Goal: Task Accomplishment & Management: Manage account settings

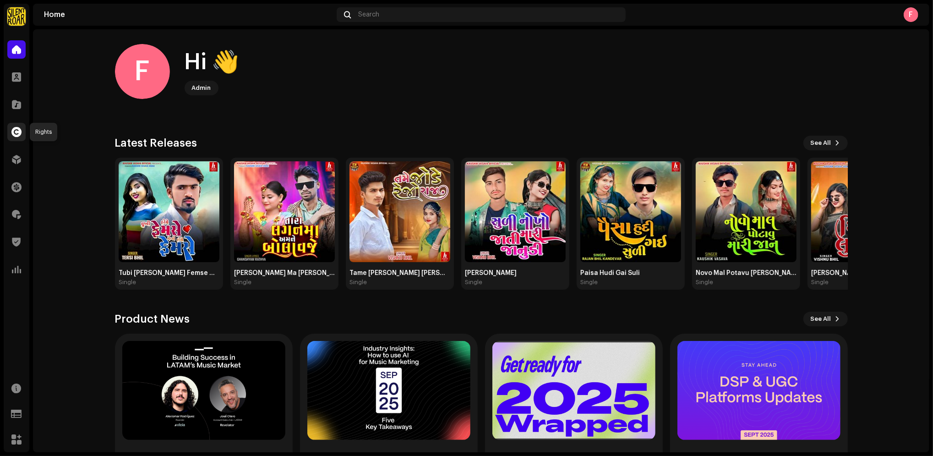
click at [13, 124] on div at bounding box center [16, 132] width 18 height 18
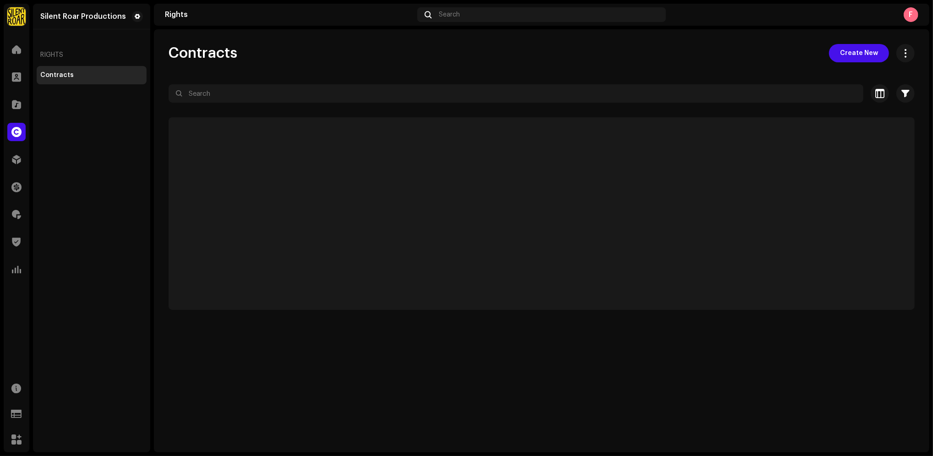
click at [14, 133] on span at bounding box center [16, 131] width 10 height 7
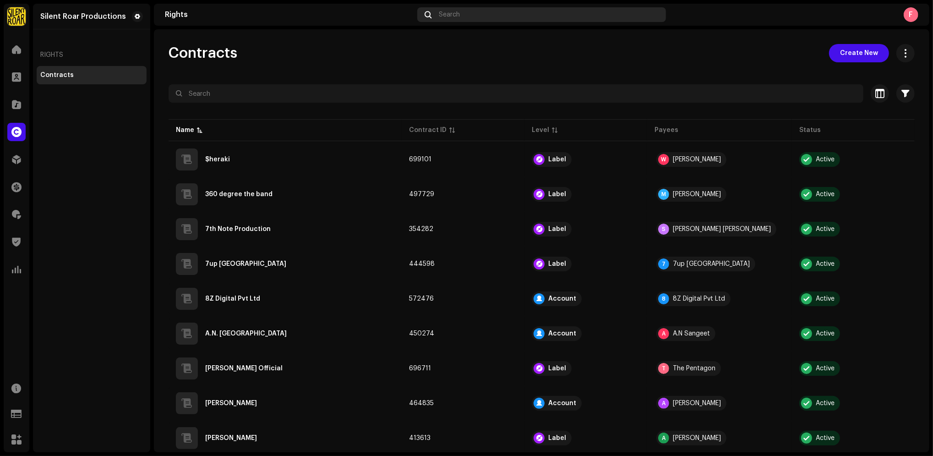
click at [487, 18] on div "Search" at bounding box center [541, 14] width 249 height 15
click at [93, 13] on div "Silent Roar Productions" at bounding box center [83, 16] width 86 height 7
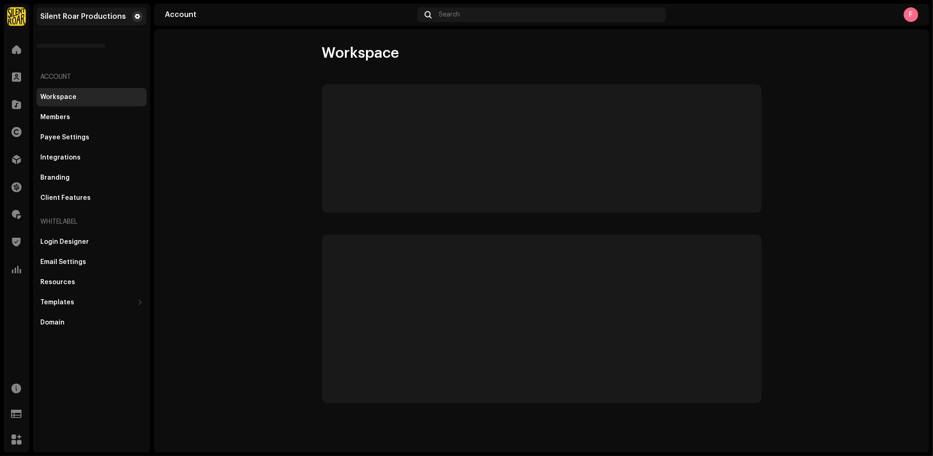
click at [139, 21] on button at bounding box center [137, 16] width 11 height 11
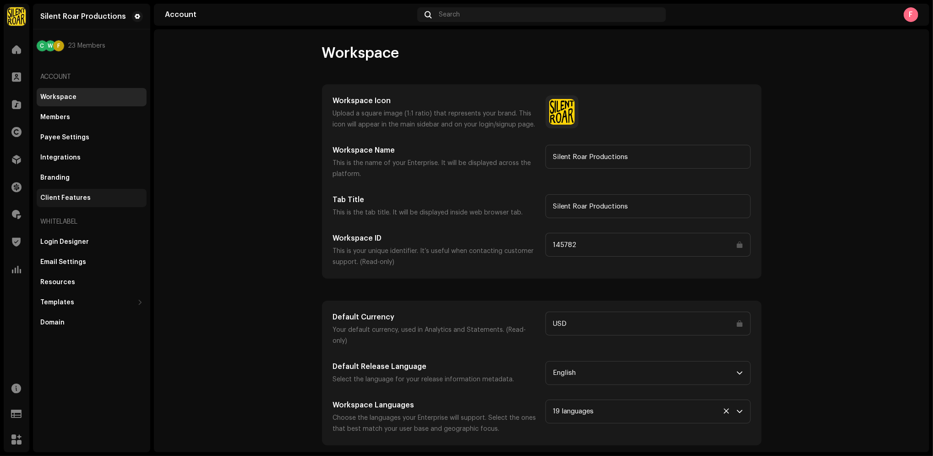
click at [57, 197] on div "Client Features" at bounding box center [65, 197] width 50 height 7
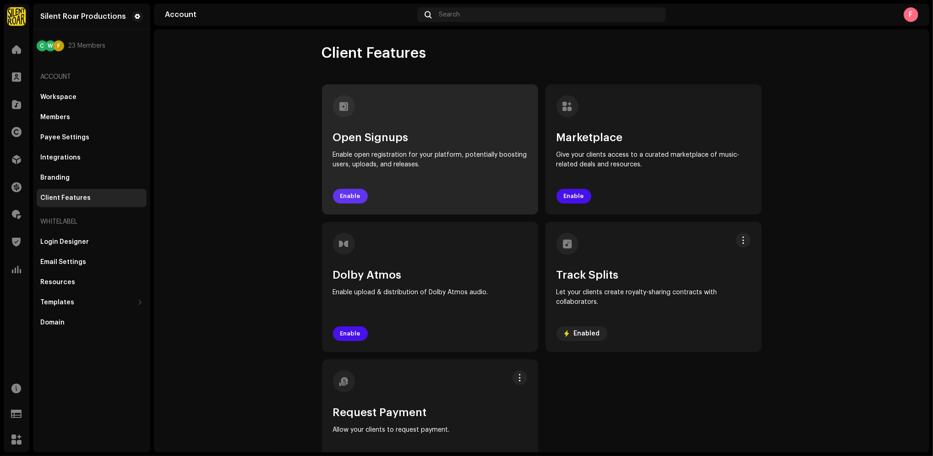
click at [345, 199] on span "Enable" at bounding box center [350, 196] width 20 height 18
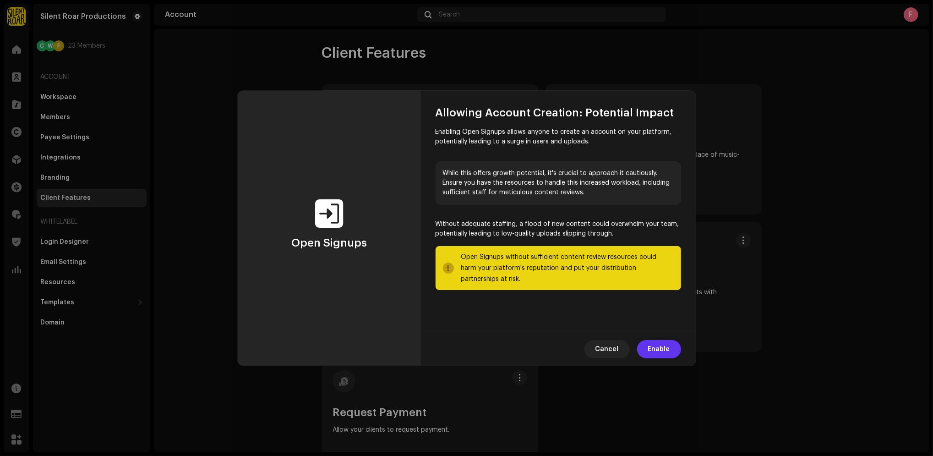
click at [658, 347] on span "Enable" at bounding box center [659, 349] width 22 height 18
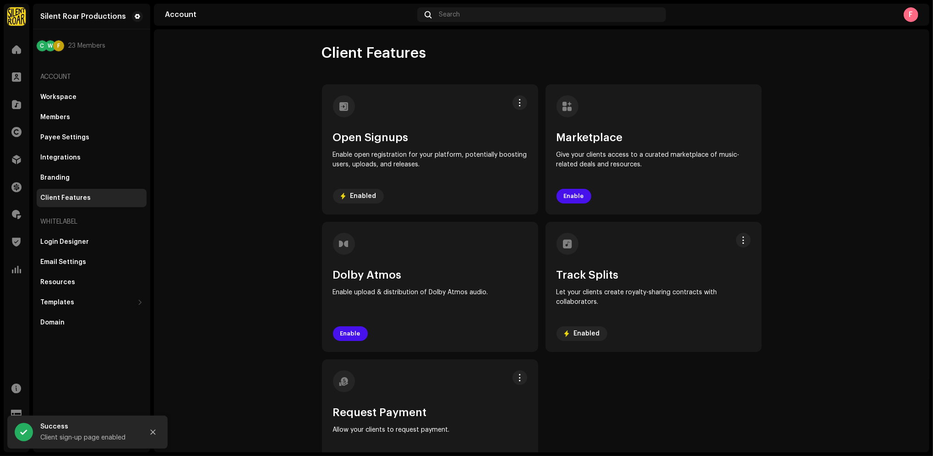
click at [907, 12] on div "F" at bounding box center [911, 14] width 15 height 15
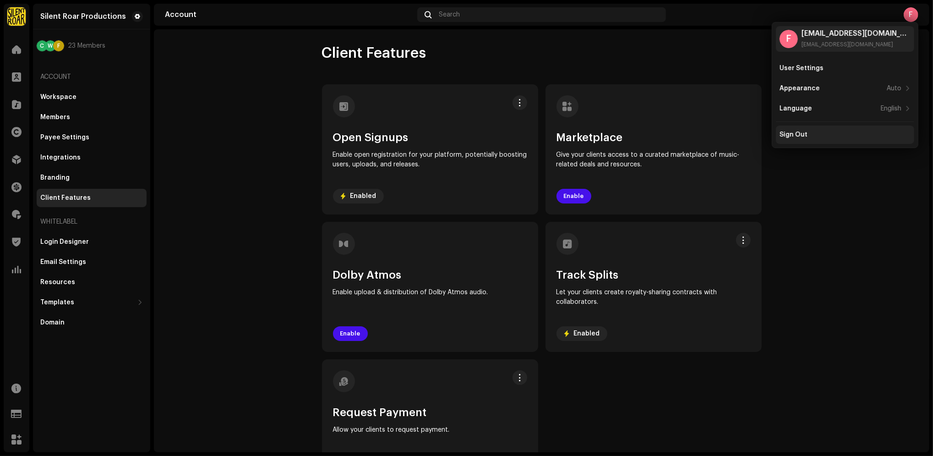
click at [823, 139] on div "Sign Out" at bounding box center [845, 135] width 138 height 18
